Goal: Entertainment & Leisure: Browse casually

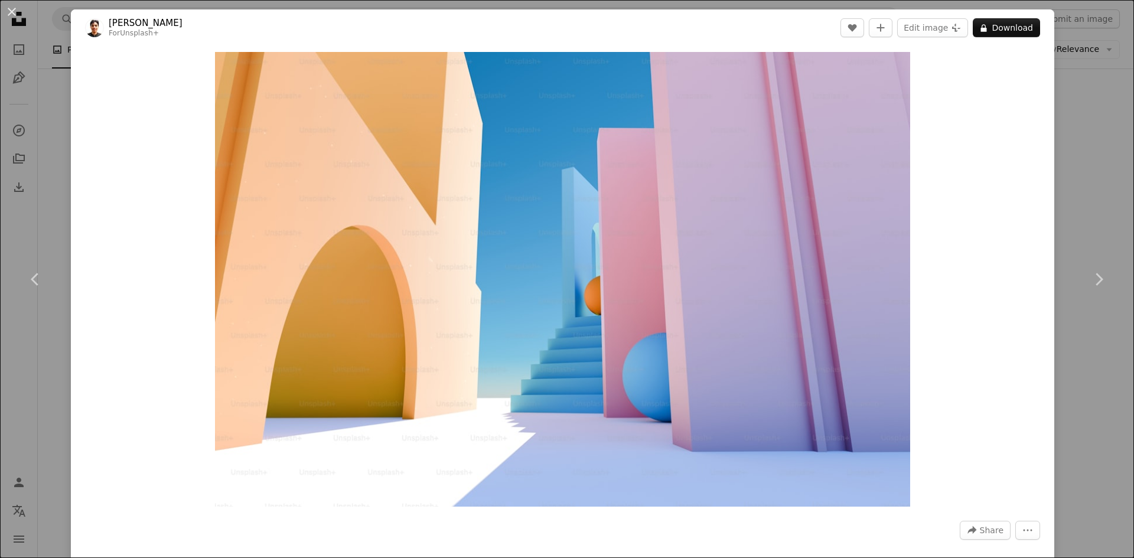
scroll to position [34912, 0]
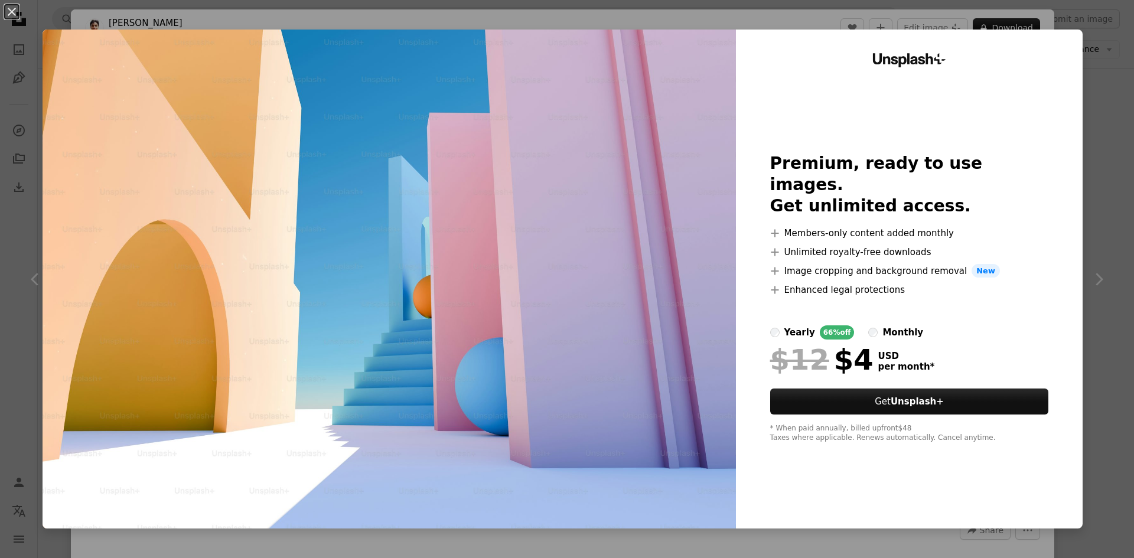
click at [1109, 63] on div "An X shape Unsplash+ Premium, ready to use images. Get unlimited access. A plus…" at bounding box center [567, 279] width 1134 height 558
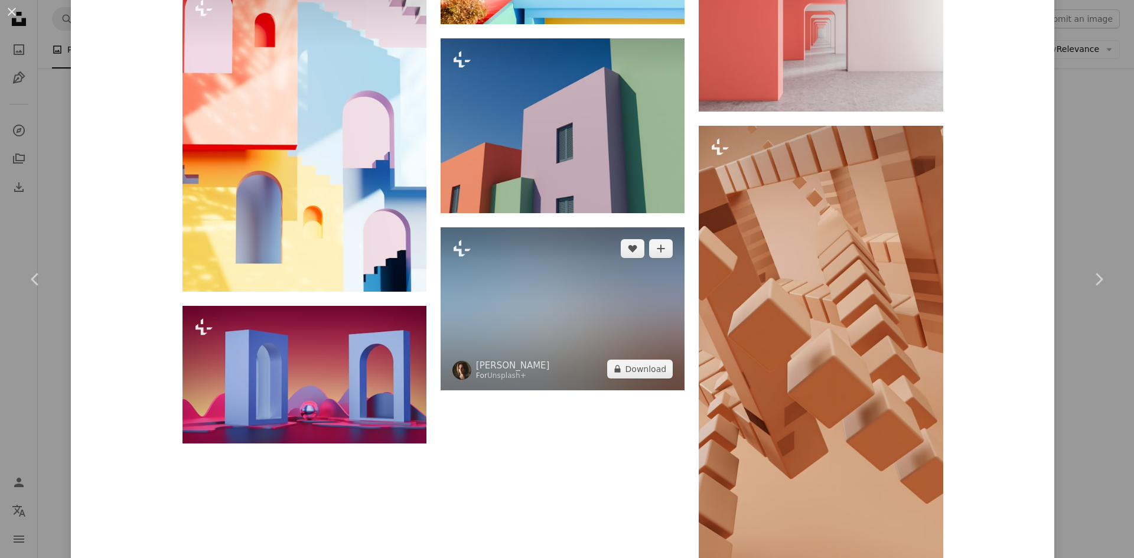
scroll to position [4518, 0]
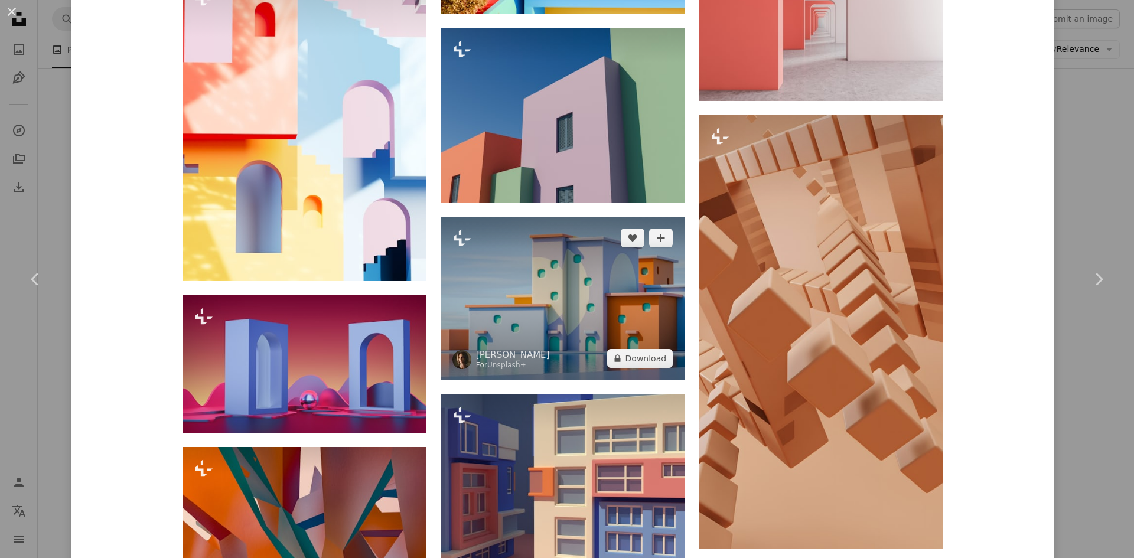
click at [588, 285] on img at bounding box center [563, 298] width 244 height 162
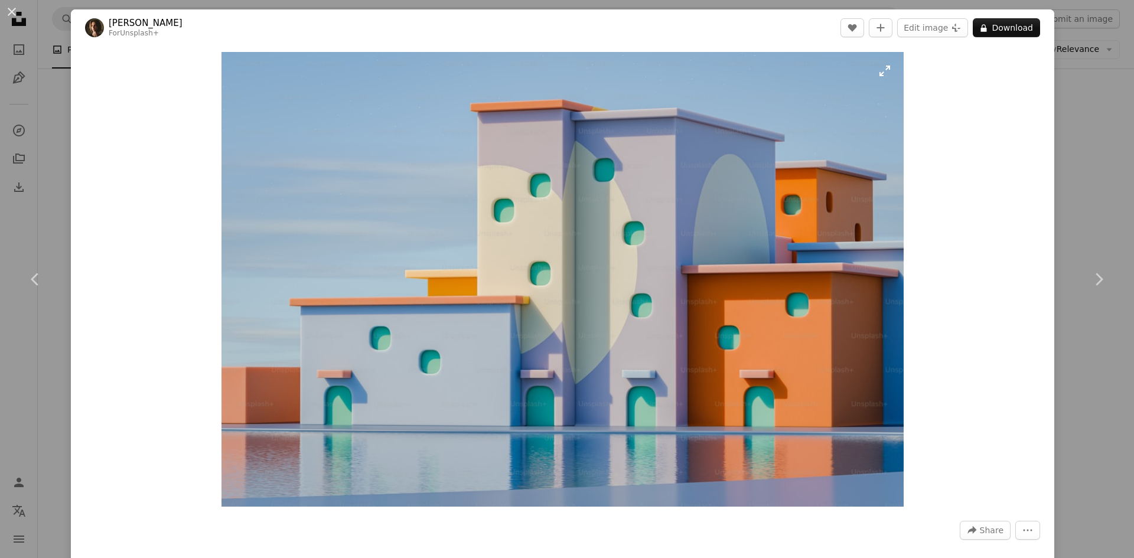
click at [588, 285] on img "Zoom in on this image" at bounding box center [563, 279] width 682 height 455
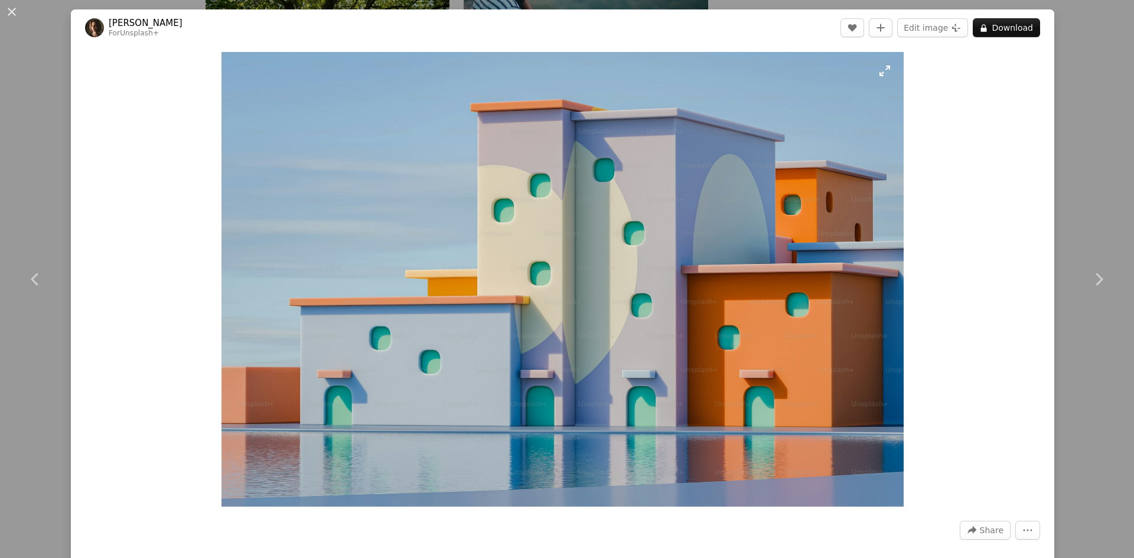
scroll to position [93, 0]
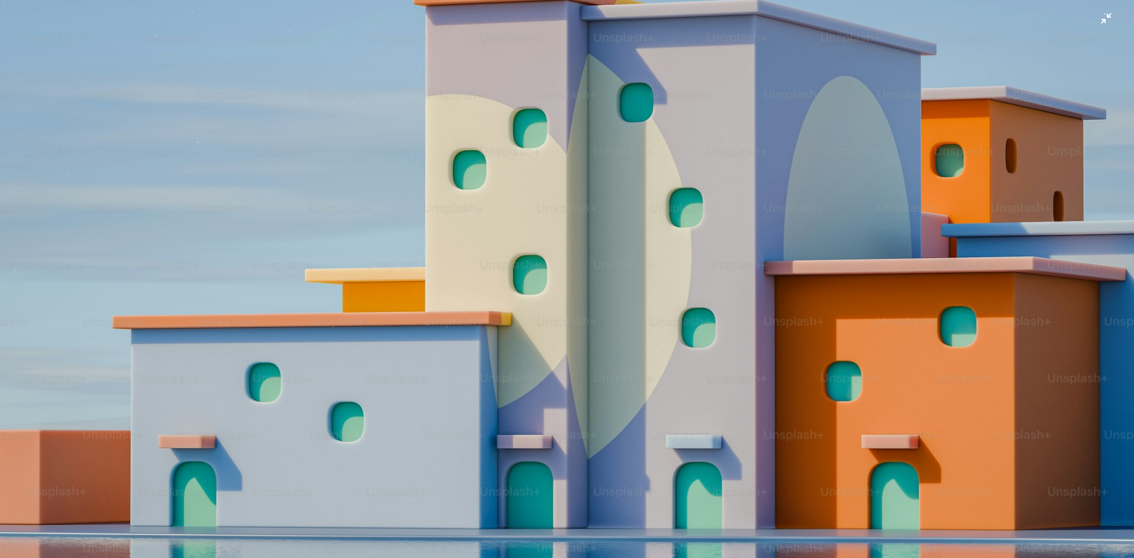
click at [588, 285] on img "Zoom out on this image" at bounding box center [566, 284] width 1135 height 757
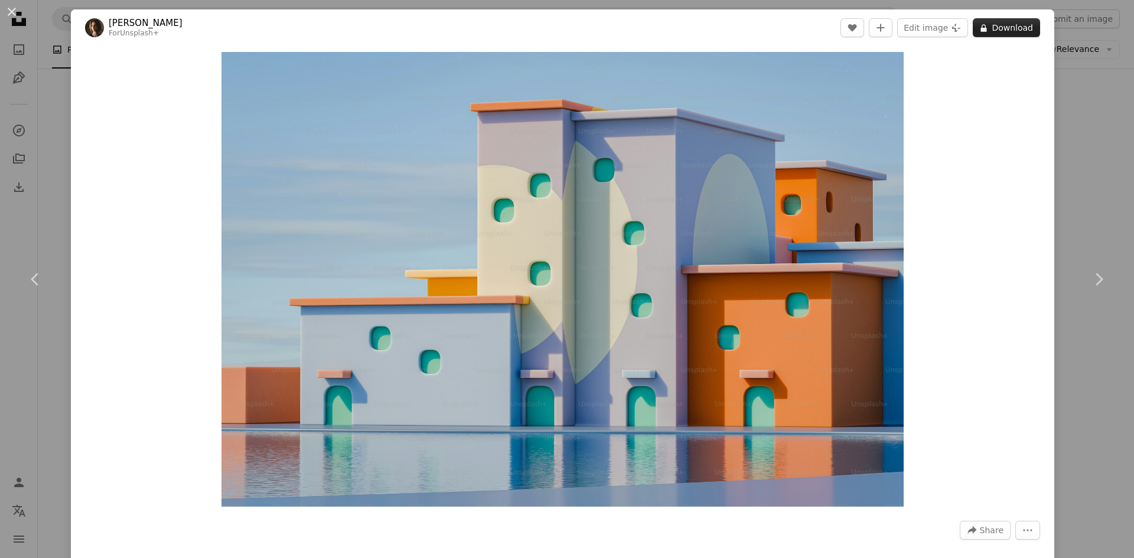
click at [990, 34] on button "A lock Download" at bounding box center [1006, 27] width 67 height 19
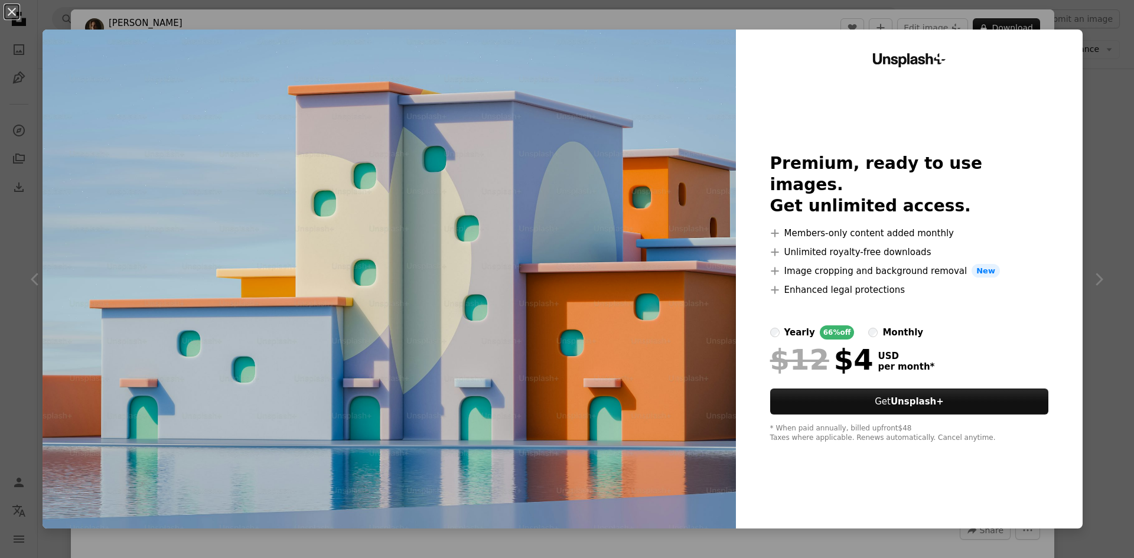
click at [1080, 185] on div "An X shape Unsplash+ Premium, ready to use images. Get unlimited access. A plus…" at bounding box center [567, 279] width 1134 height 558
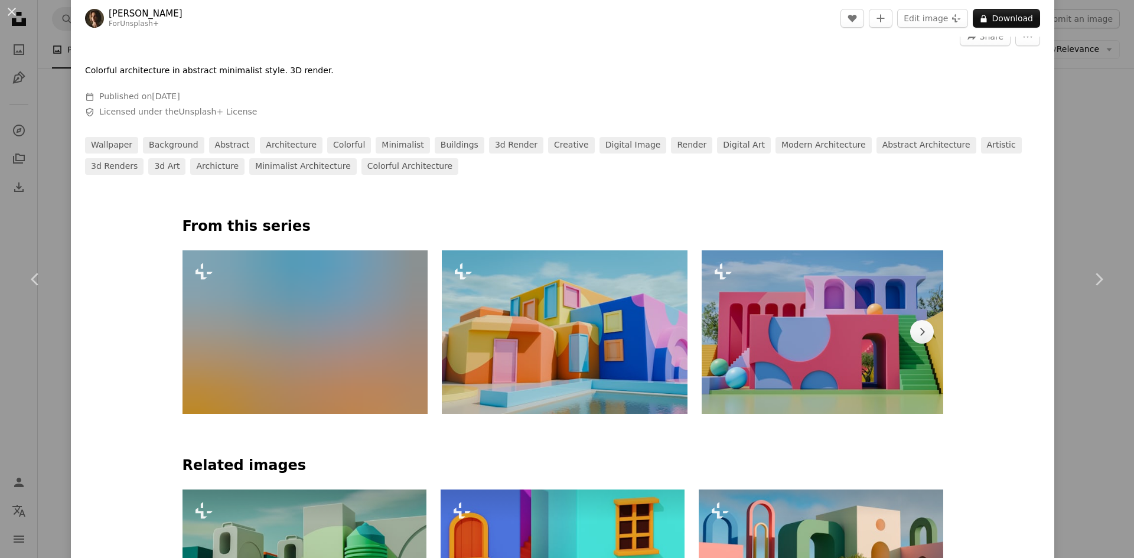
scroll to position [591, 0]
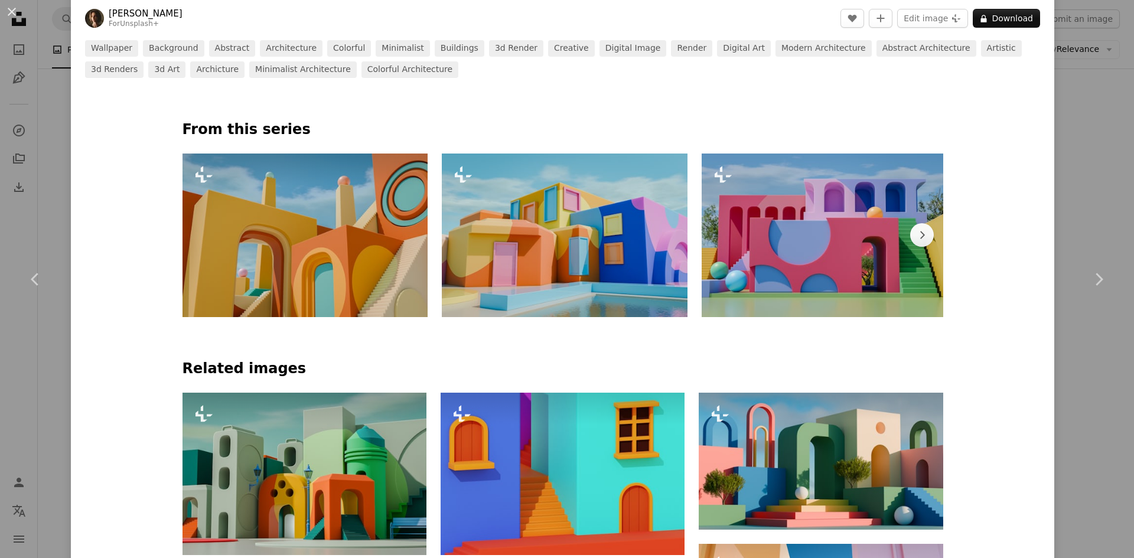
click at [378, 256] on img at bounding box center [306, 236] width 246 height 164
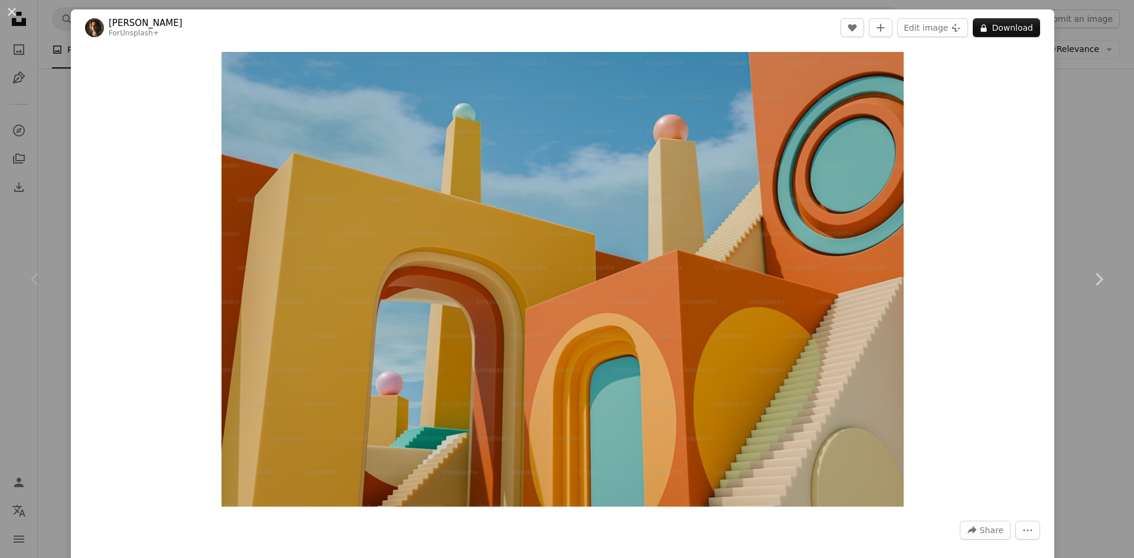
click at [1077, 188] on div "An X shape Chevron left Chevron right [PERSON_NAME] For Unsplash+ A heart A plu…" at bounding box center [567, 279] width 1134 height 558
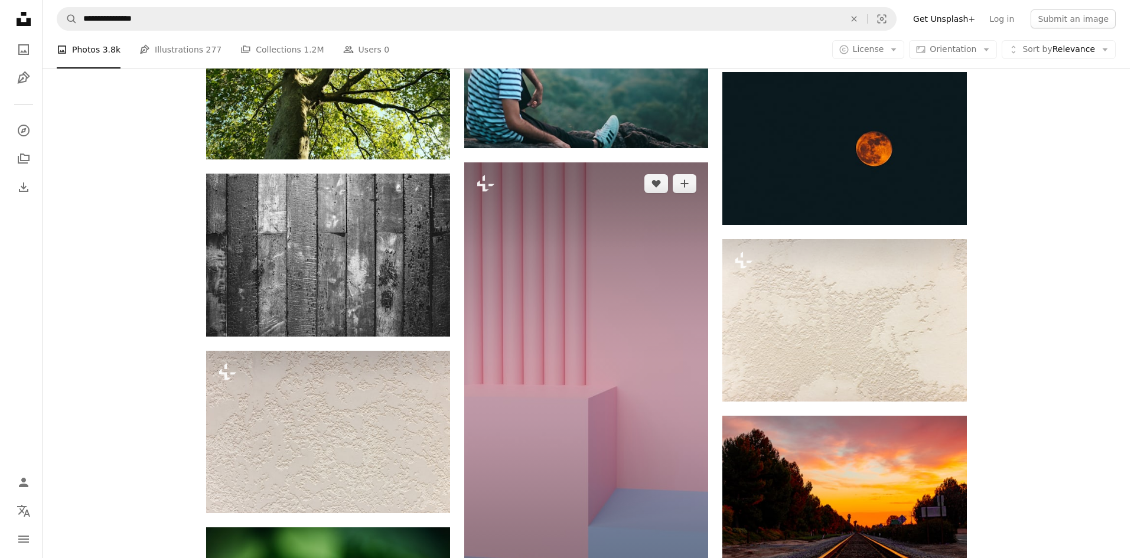
scroll to position [34735, 0]
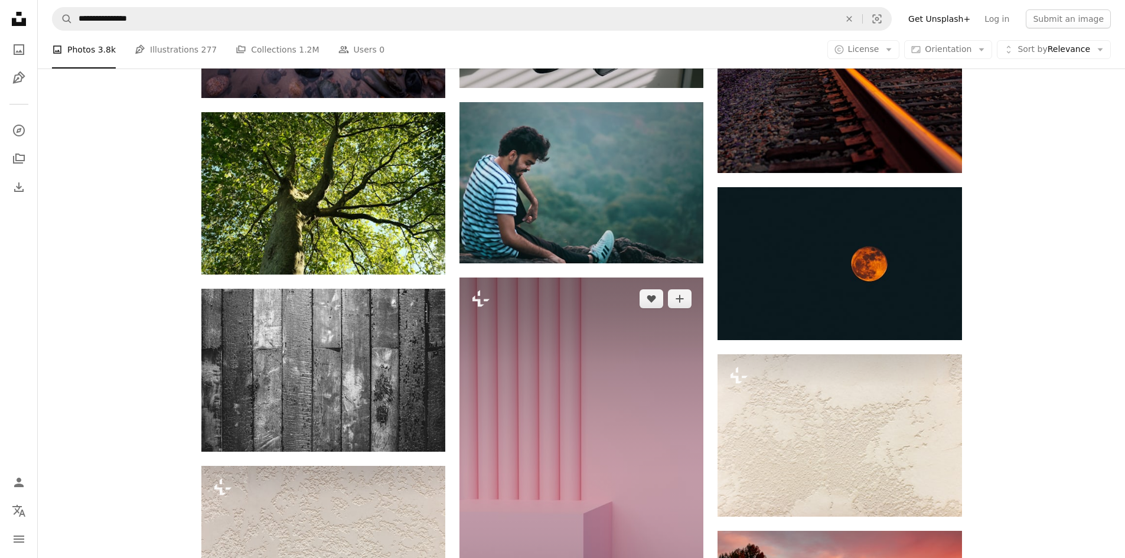
click at [617, 278] on img at bounding box center [582, 495] width 244 height 434
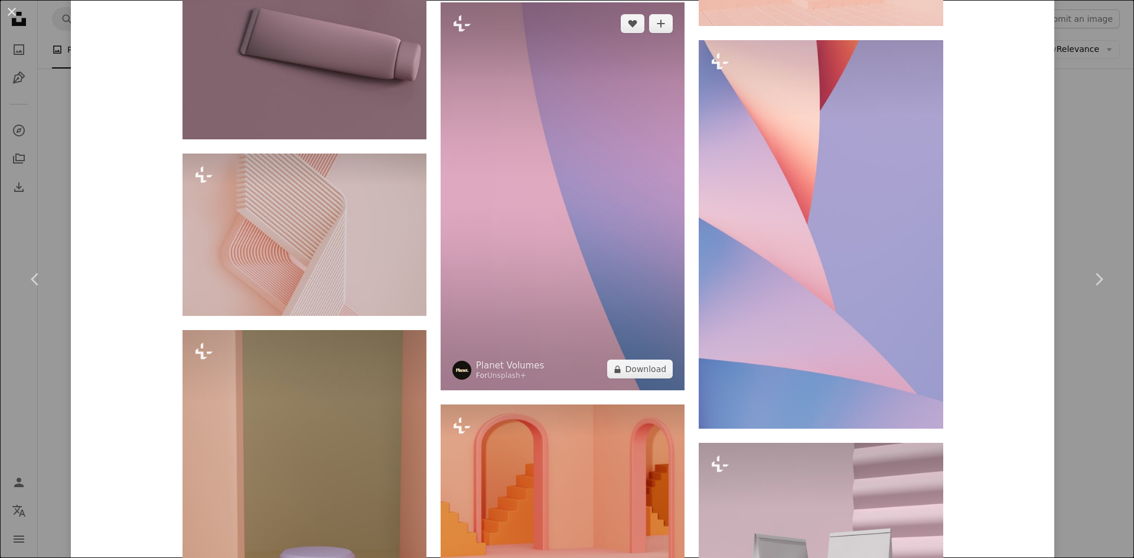
scroll to position [1949, 0]
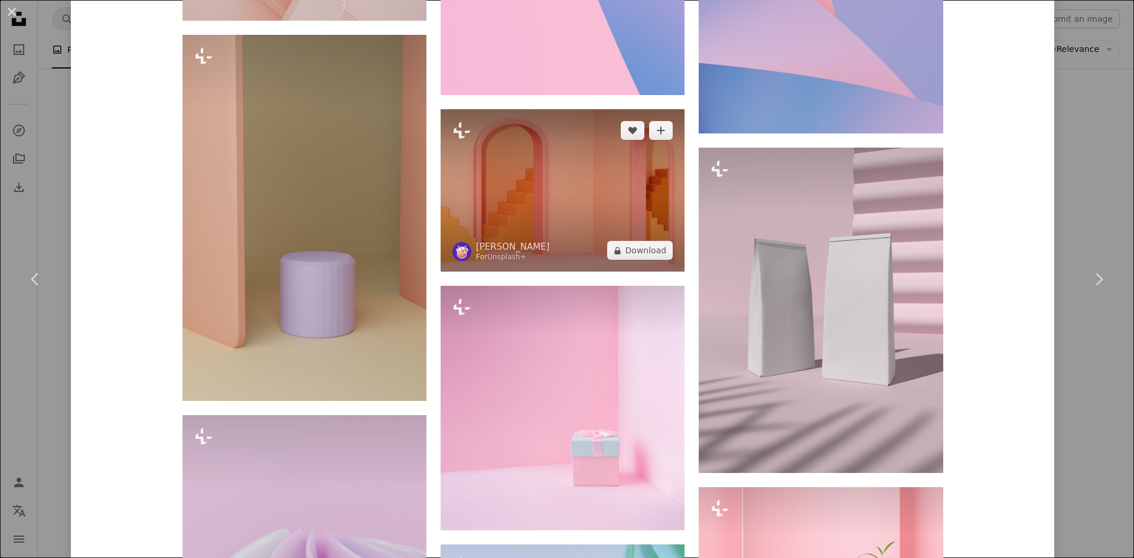
click at [582, 184] on img at bounding box center [563, 190] width 244 height 162
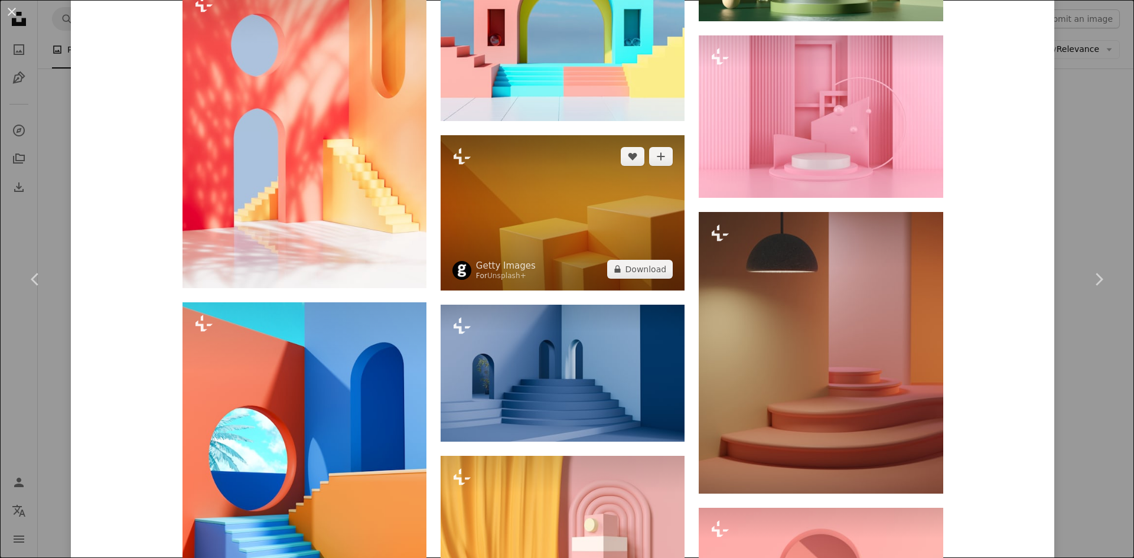
scroll to position [2776, 0]
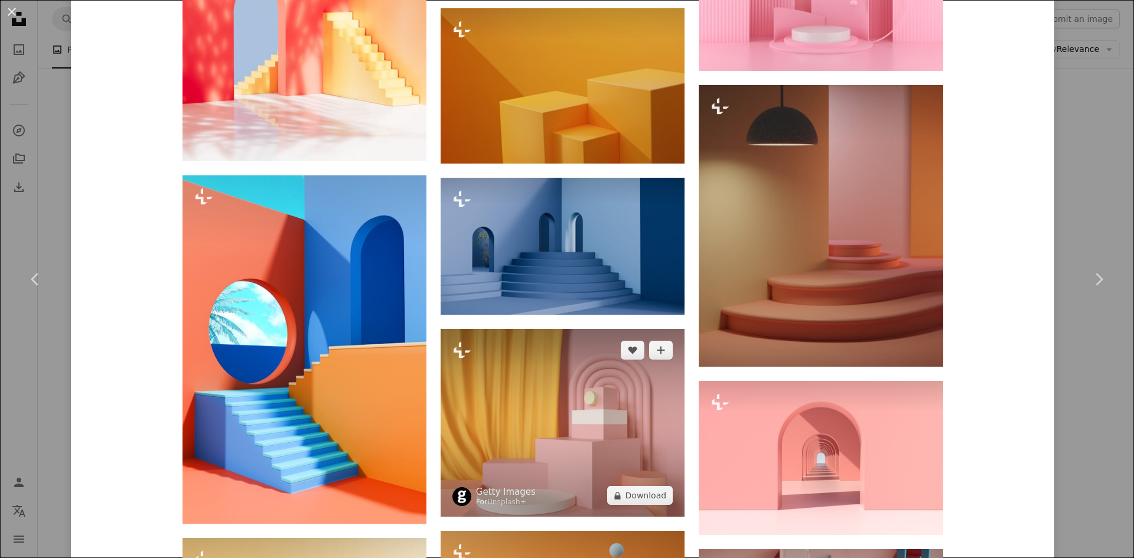
click at [509, 379] on img at bounding box center [563, 423] width 244 height 188
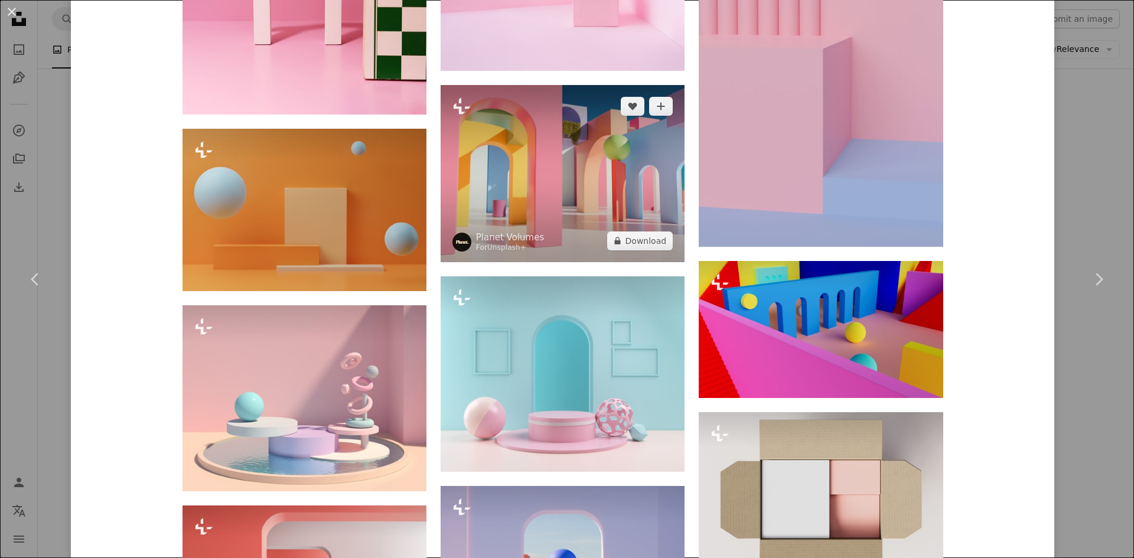
scroll to position [2658, 0]
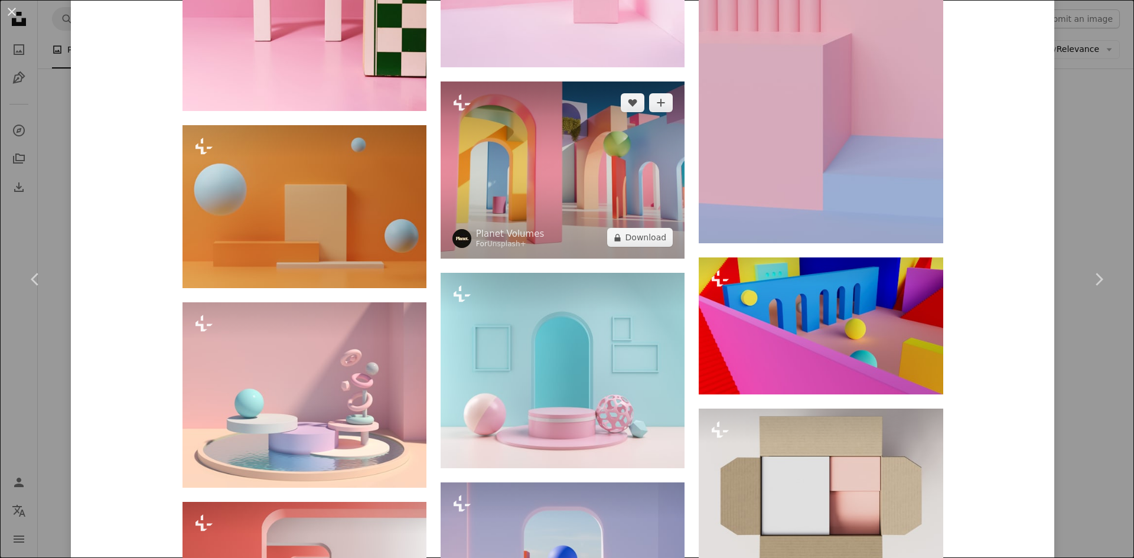
click at [568, 181] on img at bounding box center [563, 170] width 244 height 177
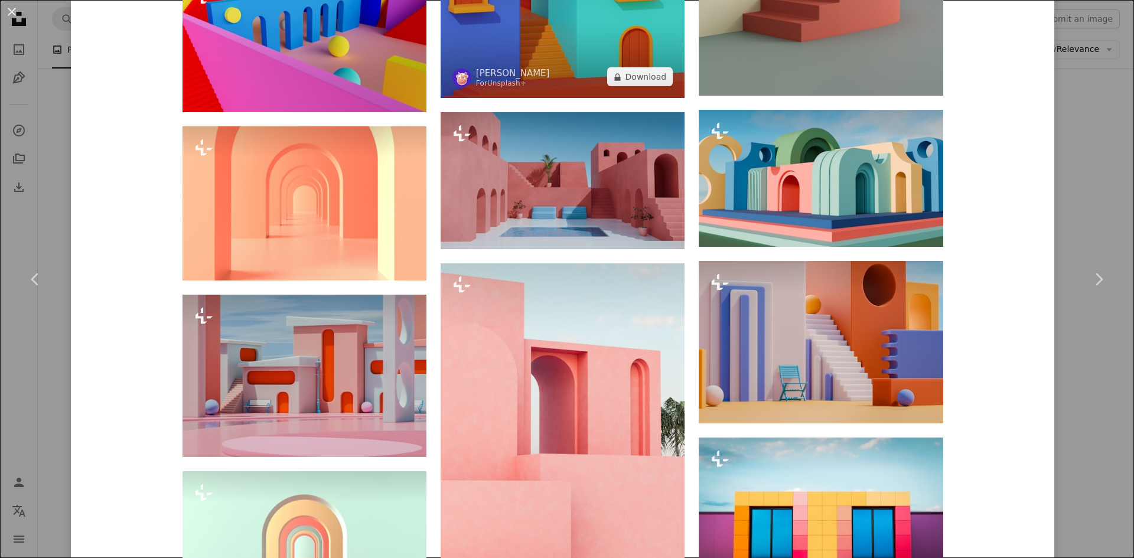
scroll to position [3485, 0]
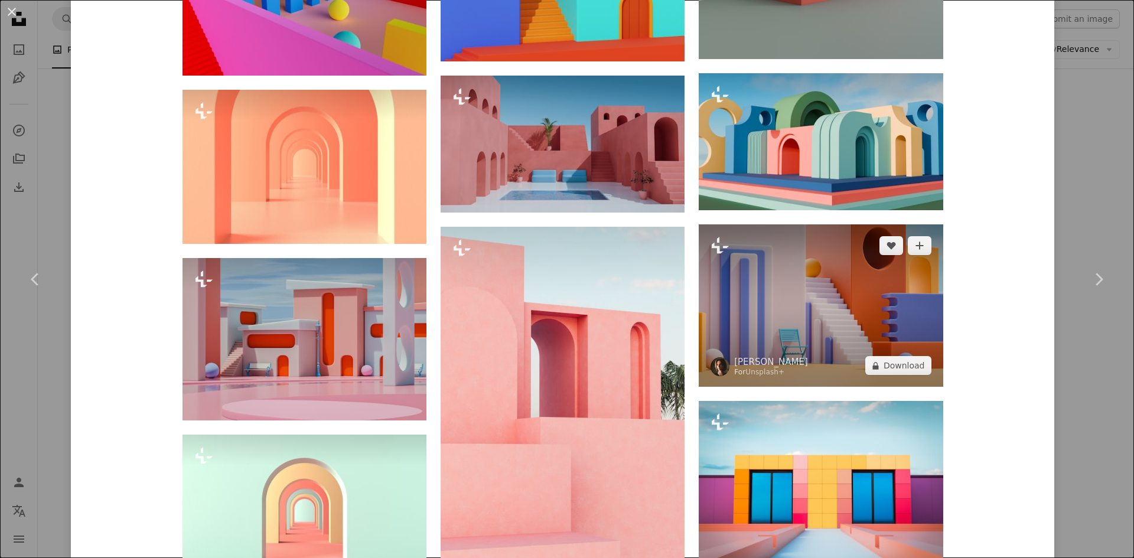
click at [797, 288] on img at bounding box center [821, 305] width 244 height 162
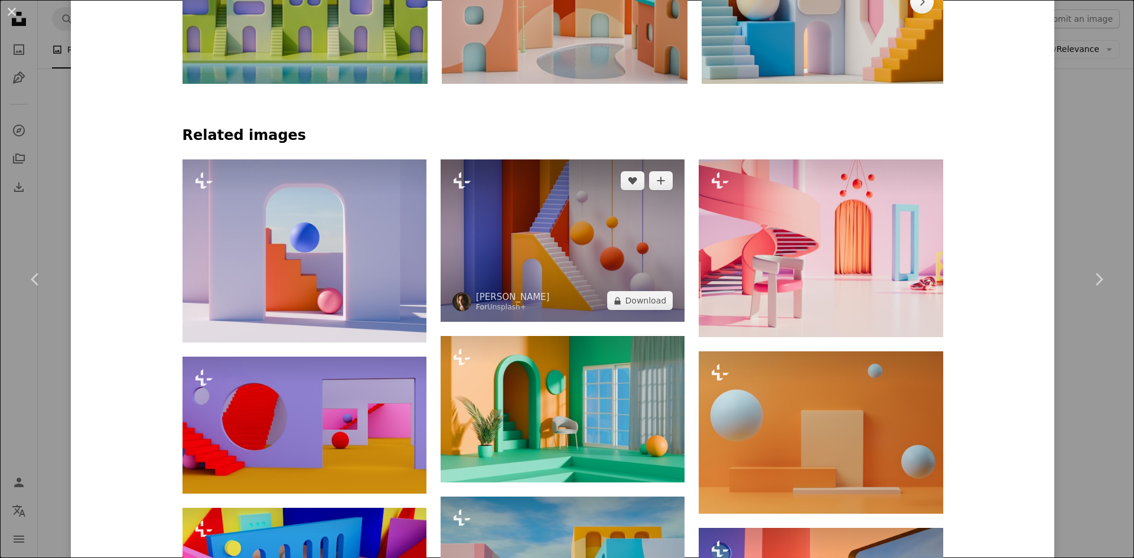
scroll to position [827, 0]
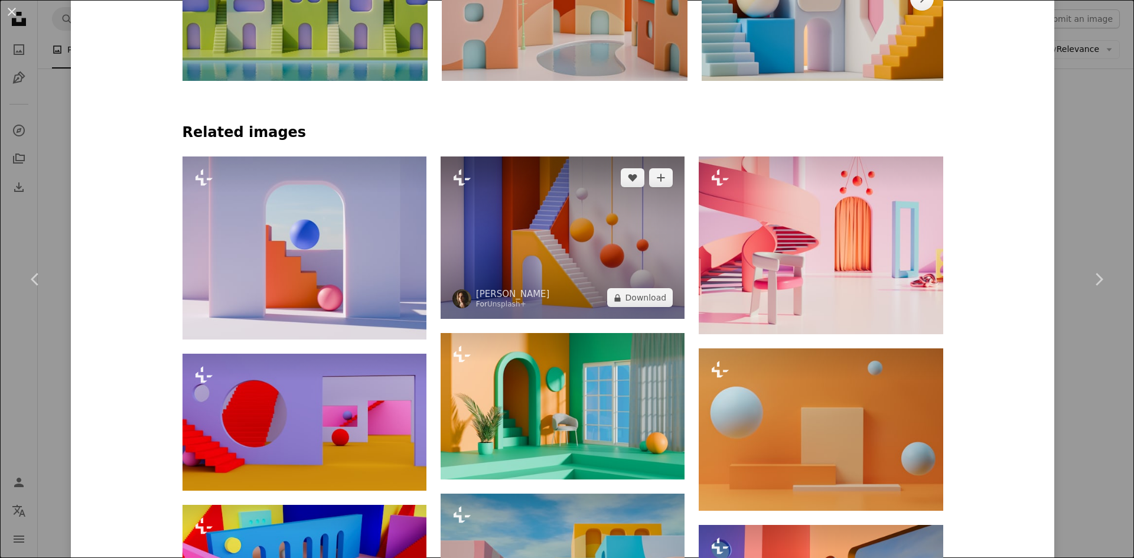
click at [541, 249] on img at bounding box center [563, 238] width 244 height 162
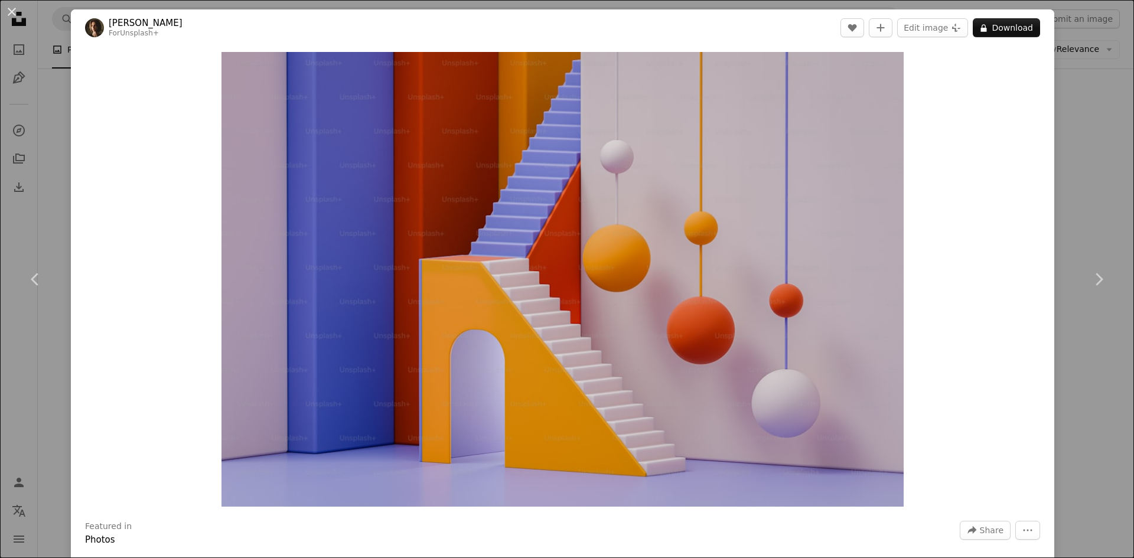
click at [1074, 204] on div "An X shape Chevron left Chevron right [PERSON_NAME] For Unsplash+ A heart A plu…" at bounding box center [567, 279] width 1134 height 558
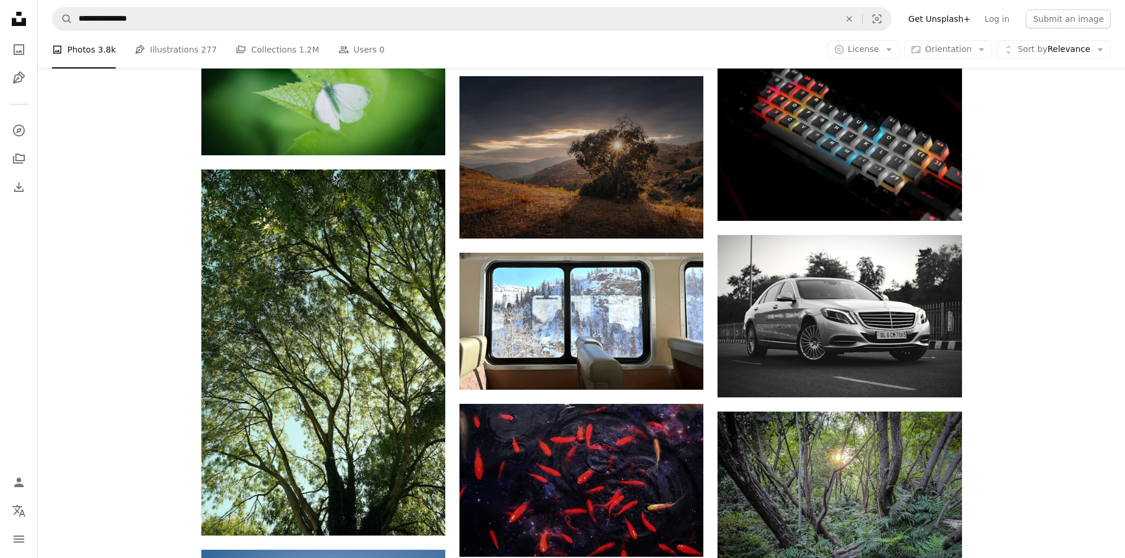
scroll to position [34676, 0]
